Goal: Transaction & Acquisition: Download file/media

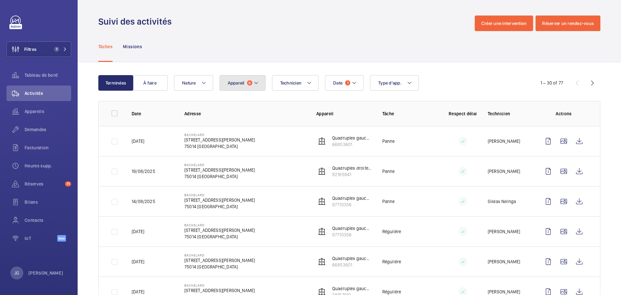
click at [244, 83] on span "Appareil" at bounding box center [236, 82] width 17 height 5
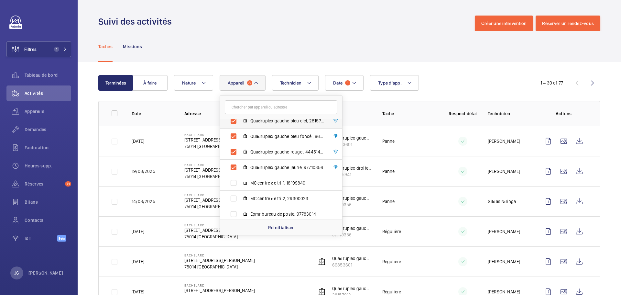
scroll to position [257, 0]
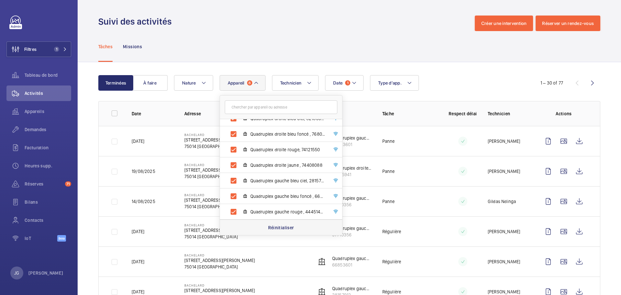
click at [281, 226] on p "Réinitialiser" at bounding box center [281, 227] width 26 height 6
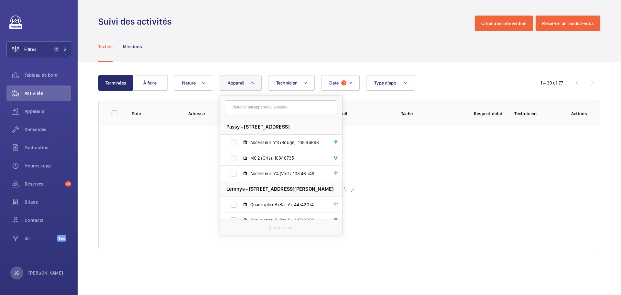
click at [244, 85] on span "Appareil" at bounding box center [236, 82] width 17 height 5
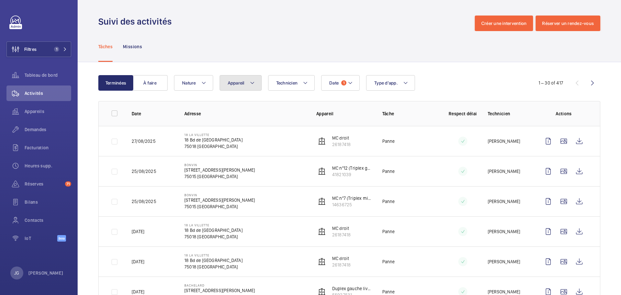
click at [244, 85] on span "Appareil" at bounding box center [236, 82] width 17 height 5
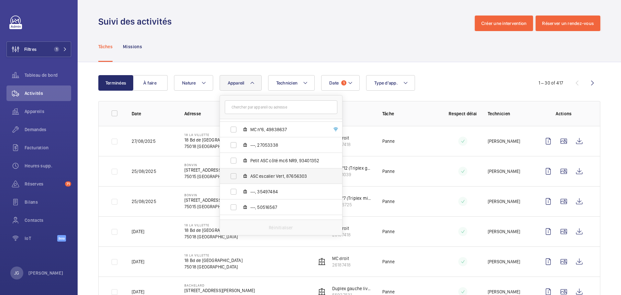
scroll to position [679, 0]
click at [230, 160] on label "MC nº6, 49838637" at bounding box center [276, 162] width 112 height 16
click at [230, 160] on input "MC nº6, 49838637" at bounding box center [233, 161] width 13 height 13
checkbox input "true"
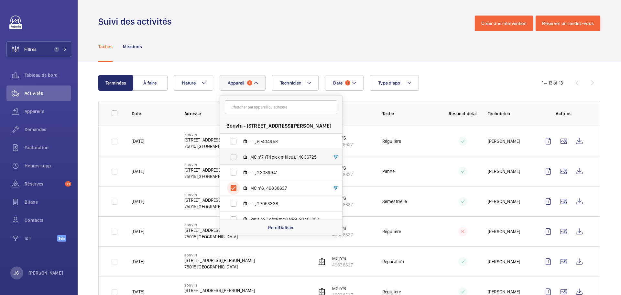
scroll to position [615, 0]
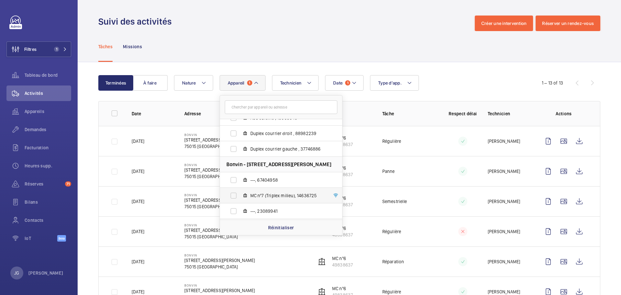
click at [233, 195] on label "MC nº7 (Triplex milieu), 14636725" at bounding box center [276, 196] width 112 height 16
click at [233, 195] on input "MC nº7 (Triplex milieu), 14636725" at bounding box center [233, 195] width 13 height 13
checkbox input "true"
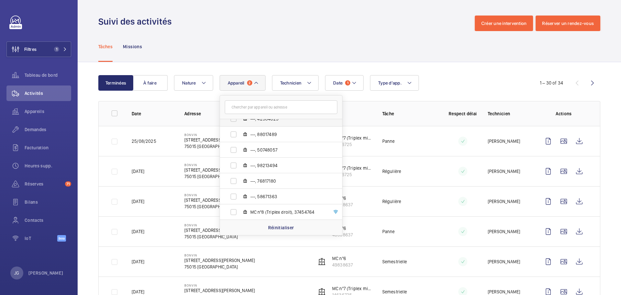
scroll to position [873, 0]
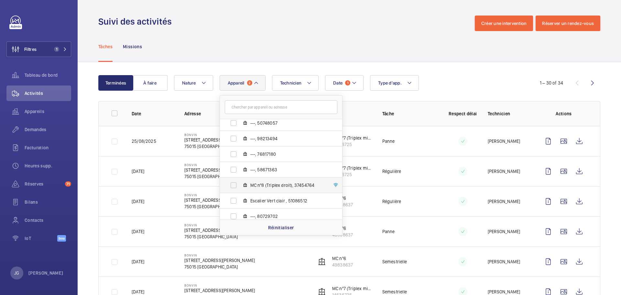
click at [232, 185] on label "MC nº8 (Triplex droit), 37454764" at bounding box center [276, 185] width 112 height 16
click at [232, 185] on input "MC nº8 (Triplex droit), 37454764" at bounding box center [233, 185] width 13 height 13
checkbox input "true"
click at [473, 79] on div "Date 1 Technicien Appareil 3 Passy - [STREET_ADDRESS] Ascenseur nº3 (Rouge), 10…" at bounding box center [348, 83] width 349 height 16
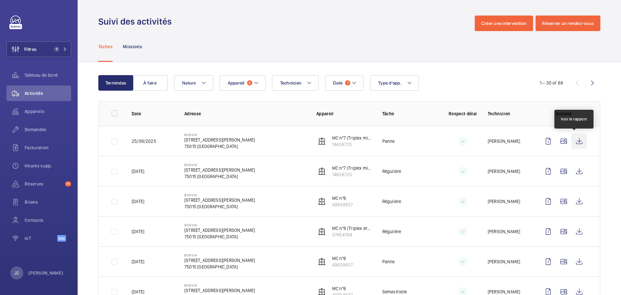
click at [573, 143] on wm-front-icon-button at bounding box center [580, 141] width 16 height 16
